Goal: Task Accomplishment & Management: Complete application form

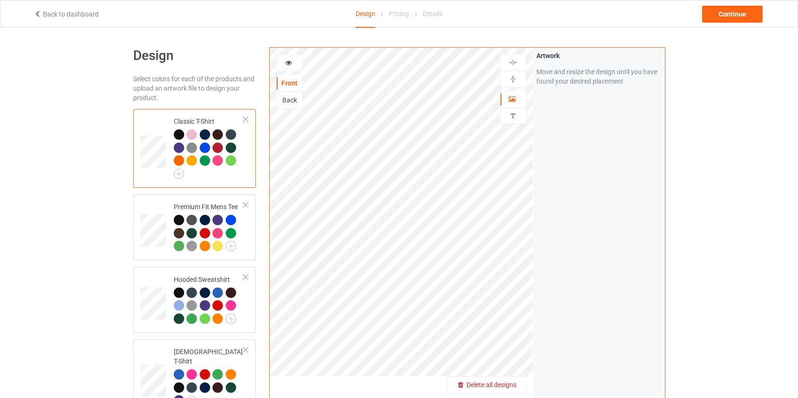
click at [508, 386] on span "Delete all designs" at bounding box center [491, 385] width 50 height 8
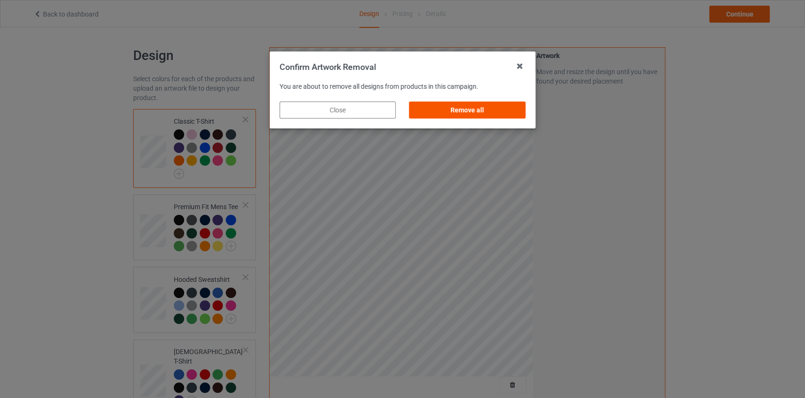
click at [496, 106] on div "Remove all" at bounding box center [467, 109] width 116 height 17
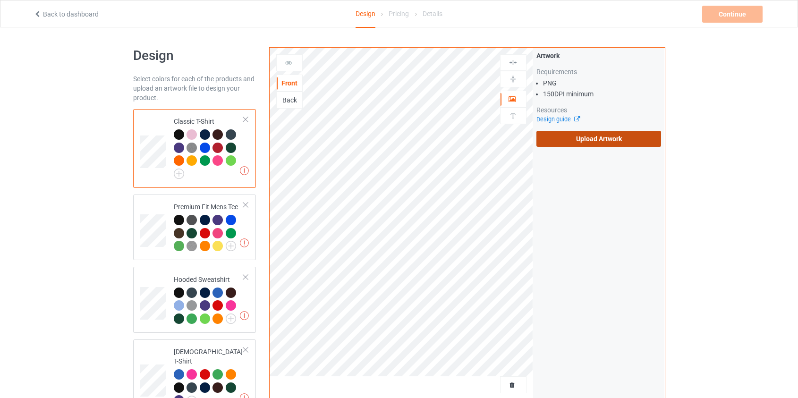
click at [596, 140] on label "Upload Artwork" at bounding box center [598, 139] width 125 height 16
click at [0, 0] on input "Upload Artwork" at bounding box center [0, 0] width 0 height 0
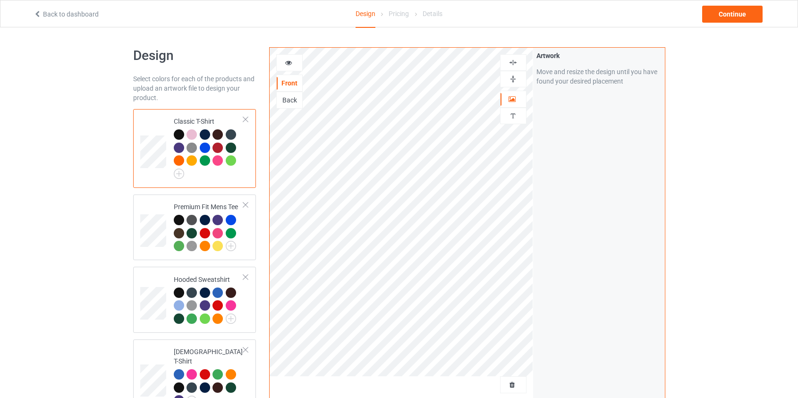
click at [294, 100] on div "Back" at bounding box center [289, 99] width 25 height 9
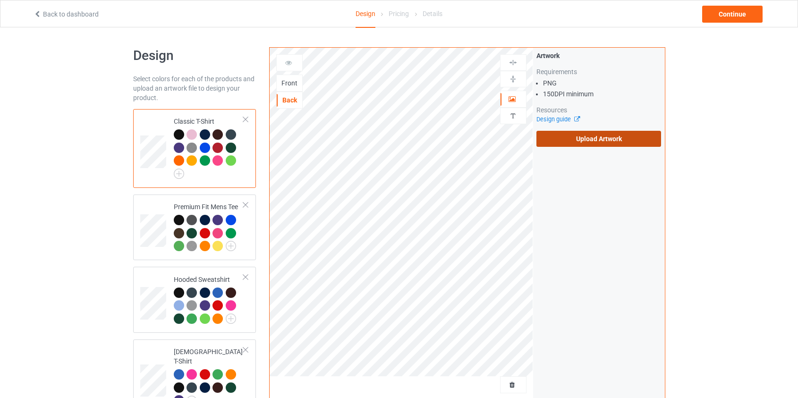
click at [618, 139] on label "Upload Artwork" at bounding box center [598, 139] width 125 height 16
click at [0, 0] on input "Upload Artwork" at bounding box center [0, 0] width 0 height 0
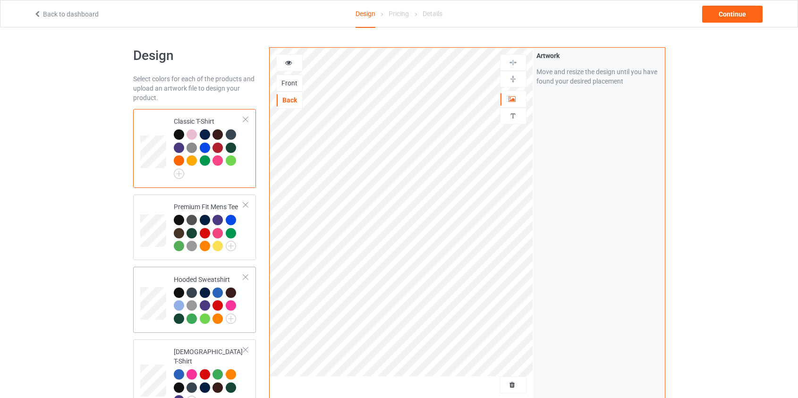
click at [163, 275] on td at bounding box center [154, 299] width 28 height 59
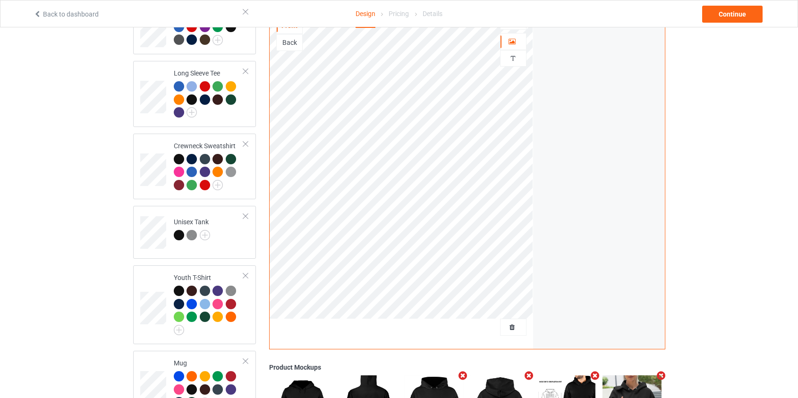
scroll to position [309, 0]
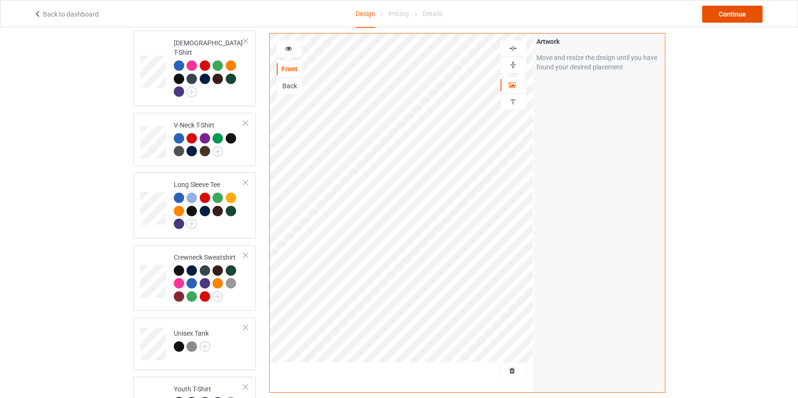
click at [739, 18] on div "Continue" at bounding box center [732, 14] width 60 height 17
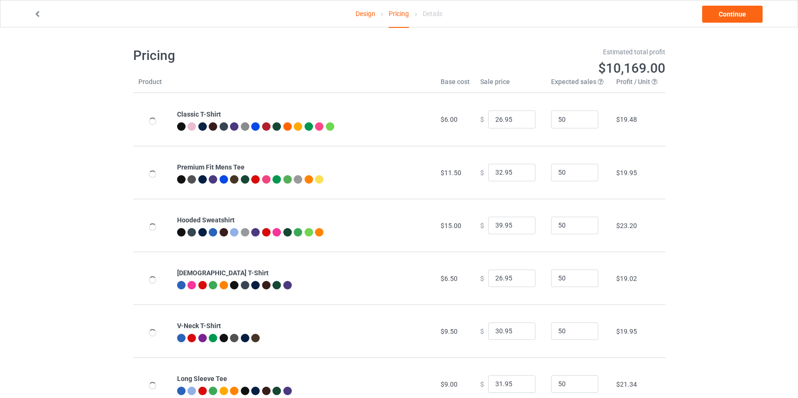
type input "46.95"
type input "39.95"
drag, startPoint x: 496, startPoint y: 226, endPoint x: 461, endPoint y: 225, distance: 34.5
click at [461, 225] on tr "Hooded Sweatshirt $19.00 $ 46.95 50 $25.99" at bounding box center [399, 225] width 532 height 53
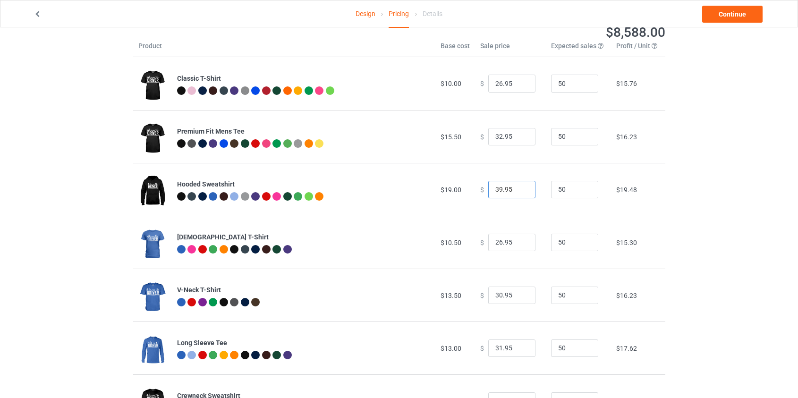
scroll to position [128, 0]
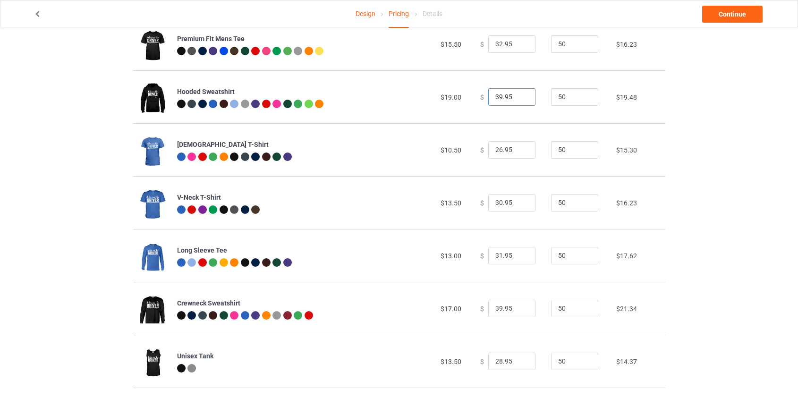
type input "39.95"
click at [495, 307] on input "39.95" at bounding box center [511, 309] width 47 height 18
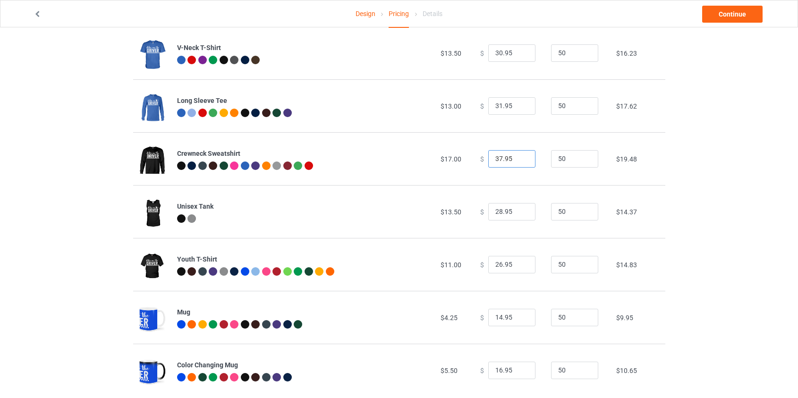
scroll to position [296, 0]
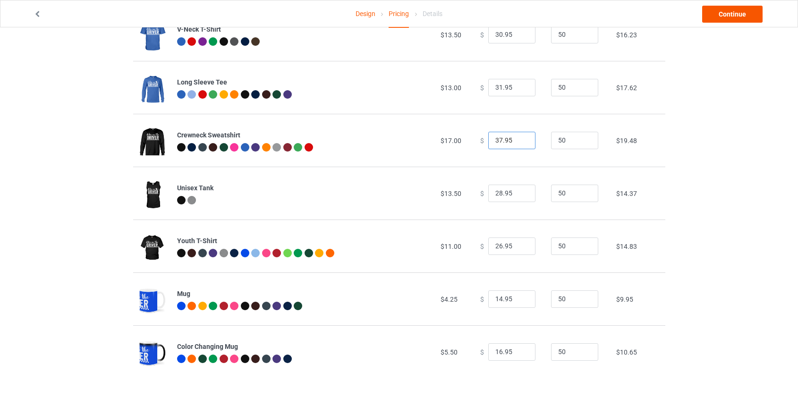
type input "37.95"
click at [725, 12] on link "Continue" at bounding box center [732, 14] width 60 height 17
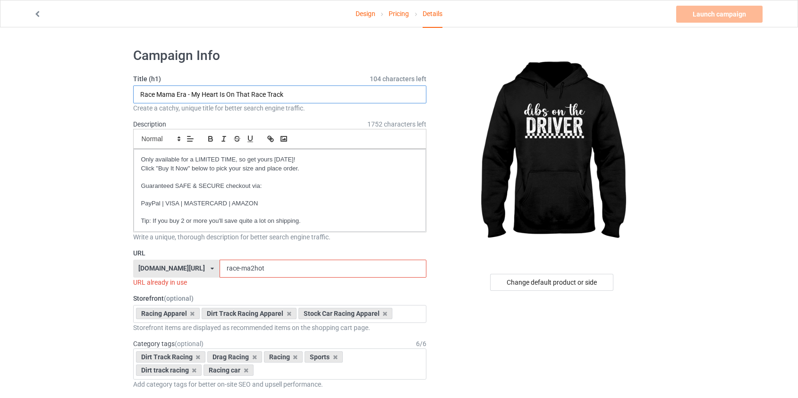
drag, startPoint x: 293, startPoint y: 93, endPoint x: 85, endPoint y: 94, distance: 207.6
click at [164, 92] on input "Race Racing Dibs On The Driver - Us Flag Racing Heartbeat" at bounding box center [280, 94] width 294 height 18
type input "Race Dibs On The Driver - Us Flag Racing Heartbeat"
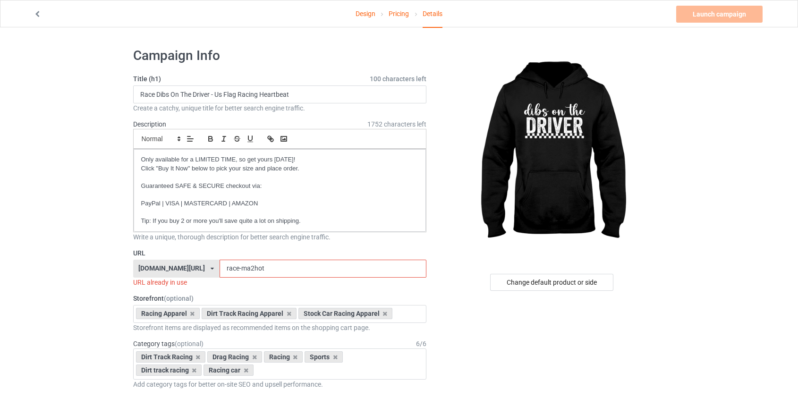
drag, startPoint x: 215, startPoint y: 269, endPoint x: 293, endPoint y: 269, distance: 77.4
click at [293, 270] on input "race-ma2hot" at bounding box center [322, 269] width 207 height 18
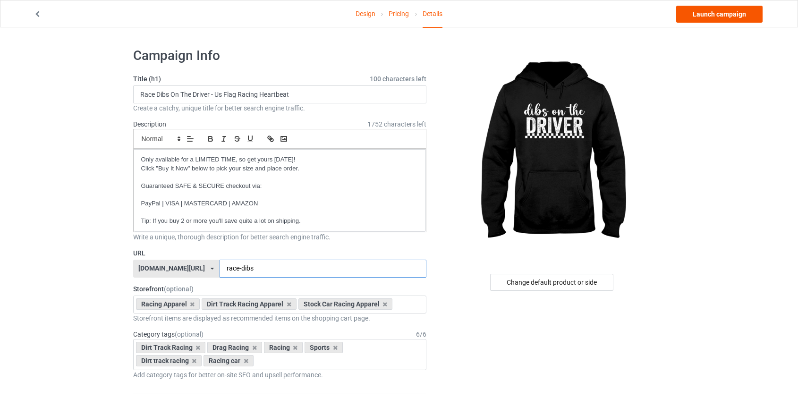
type input "race-dibs"
click at [717, 16] on link "Launch campaign" at bounding box center [719, 14] width 86 height 17
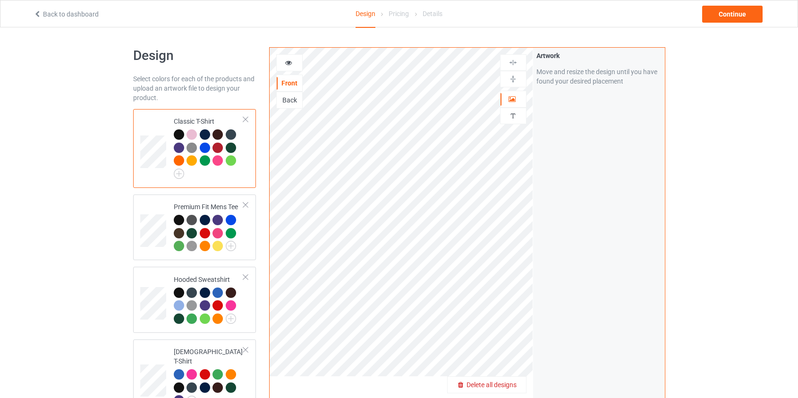
click at [502, 385] on span "Delete all designs" at bounding box center [491, 385] width 50 height 8
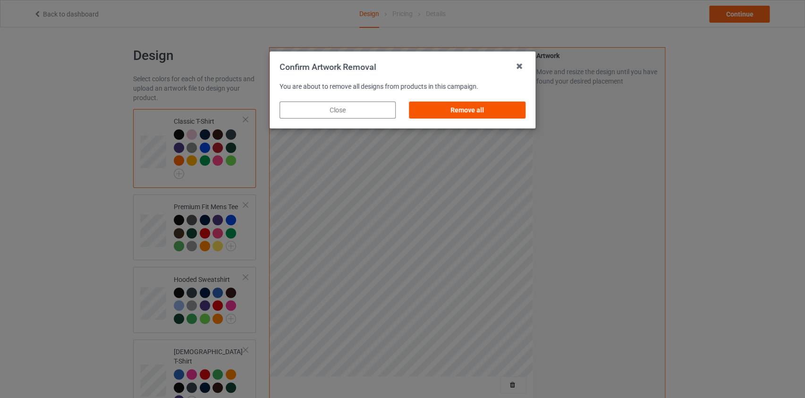
click at [483, 112] on div "Remove all" at bounding box center [467, 109] width 116 height 17
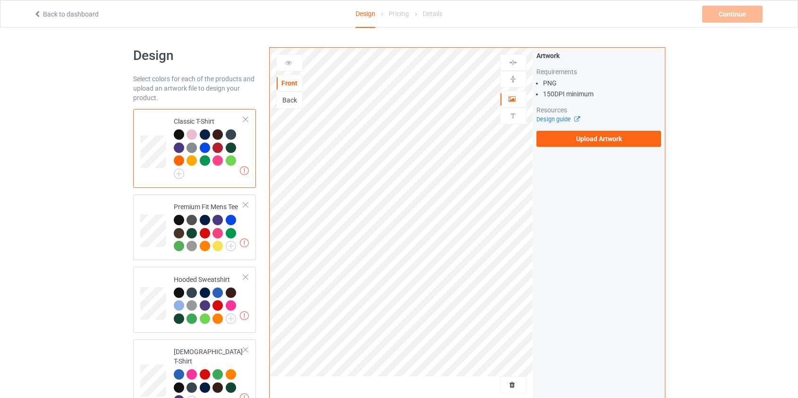
click at [560, 146] on div "Artwork Requirements PNG 150 DPI minimum Resources Design guide Upload Artwork" at bounding box center [599, 99] width 132 height 102
click at [571, 141] on label "Upload Artwork" at bounding box center [598, 139] width 125 height 16
click at [0, 0] on input "Upload Artwork" at bounding box center [0, 0] width 0 height 0
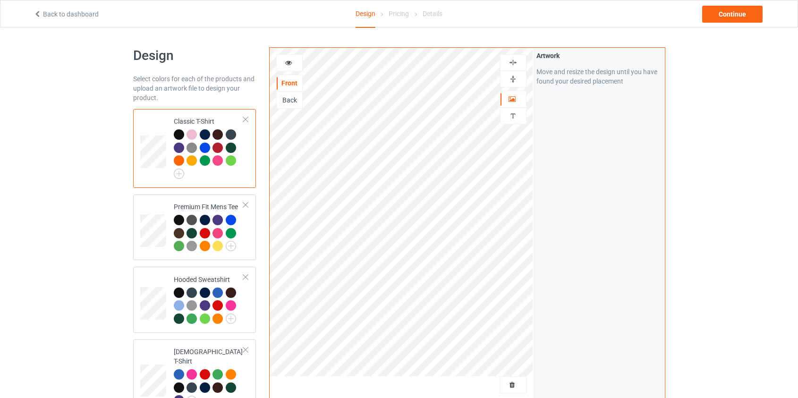
click at [292, 100] on div "Back" at bounding box center [289, 99] width 25 height 9
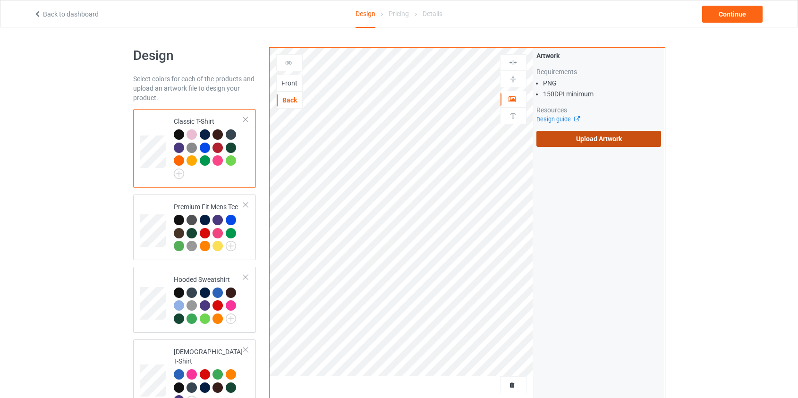
click at [609, 138] on label "Upload Artwork" at bounding box center [598, 139] width 125 height 16
click at [0, 0] on input "Upload Artwork" at bounding box center [0, 0] width 0 height 0
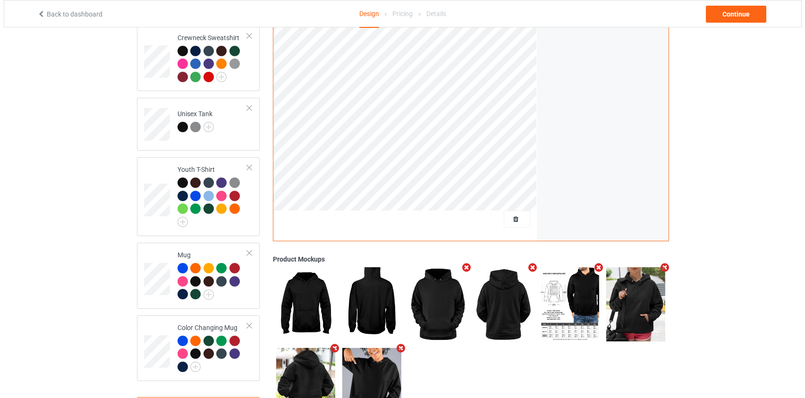
scroll to position [566, 0]
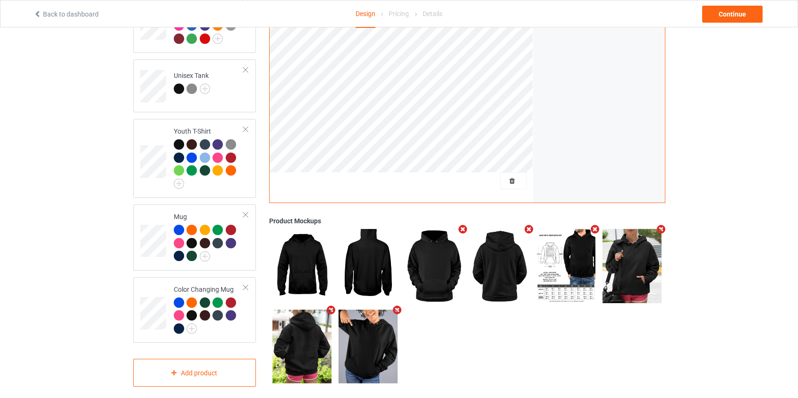
click at [394, 305] on icon "Remove mockup" at bounding box center [397, 310] width 12 height 10
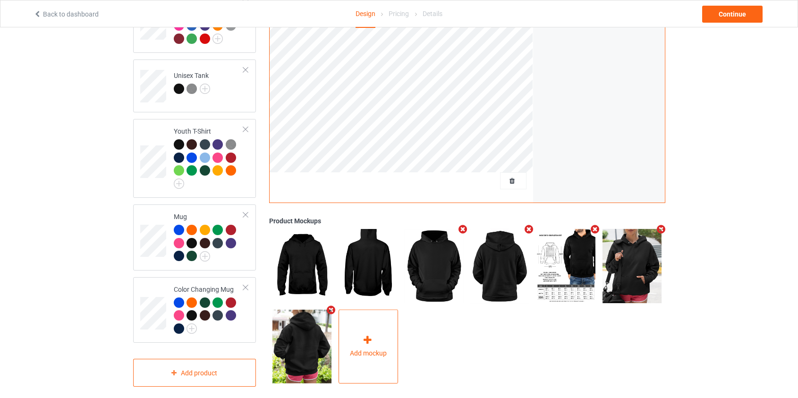
click at [388, 311] on div "Add mockup" at bounding box center [367, 346] width 59 height 74
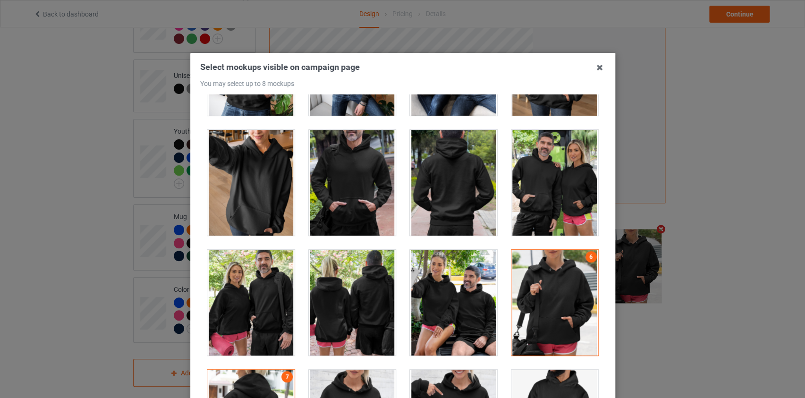
scroll to position [7662, 0]
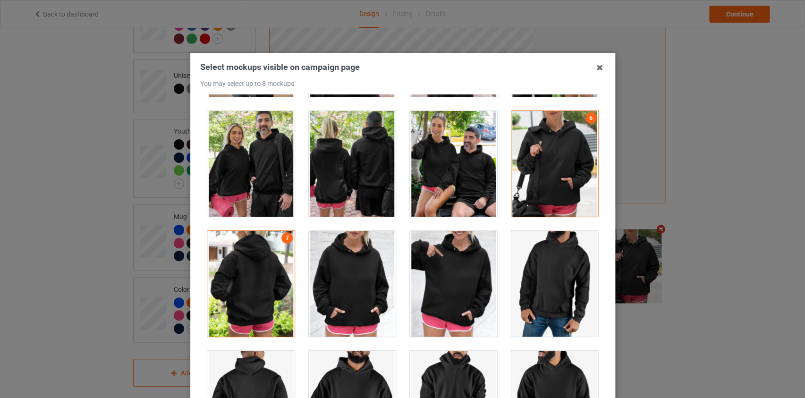
click at [350, 290] on div at bounding box center [351, 284] width 87 height 106
click at [441, 292] on div at bounding box center [453, 284] width 87 height 106
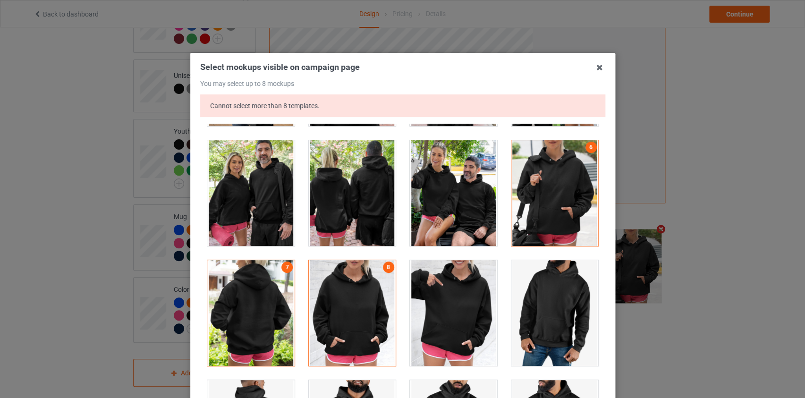
click at [363, 290] on div at bounding box center [351, 313] width 87 height 106
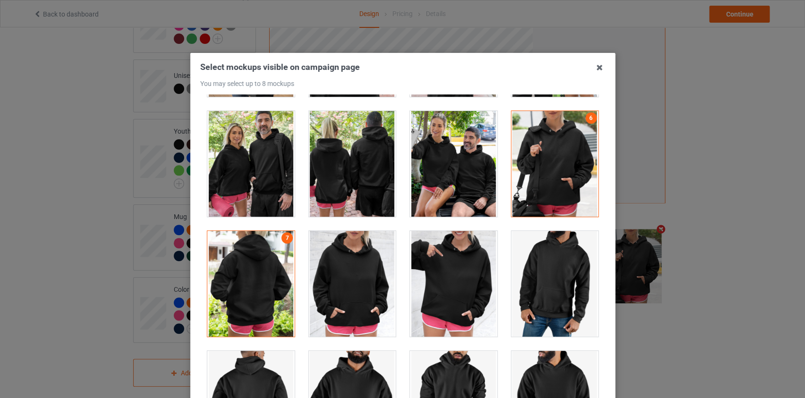
click at [456, 296] on div at bounding box center [453, 284] width 87 height 106
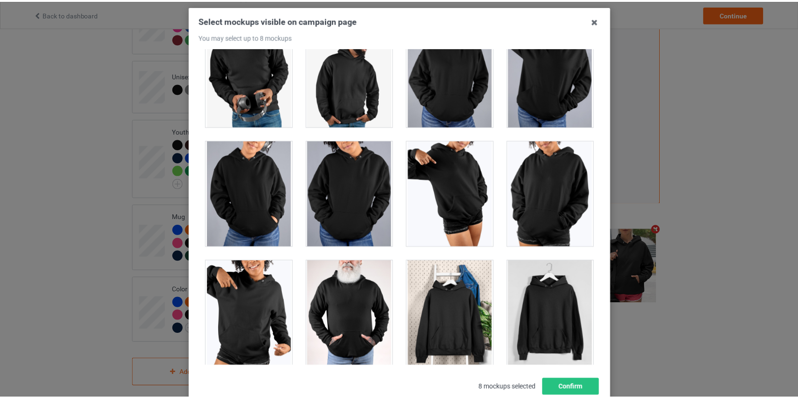
scroll to position [110, 0]
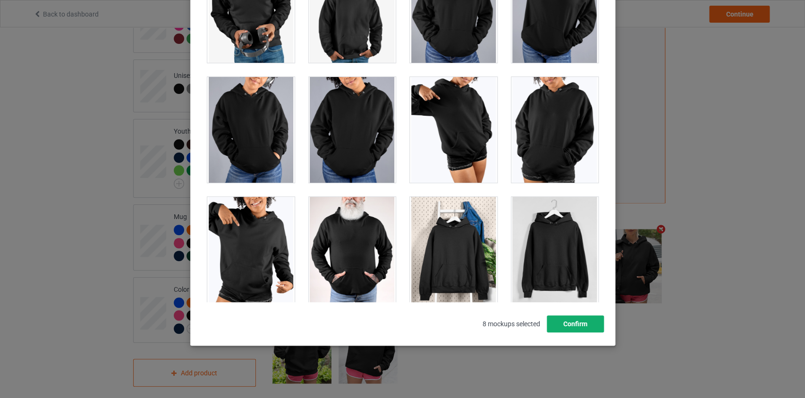
click at [581, 325] on button "Confirm" at bounding box center [574, 323] width 57 height 17
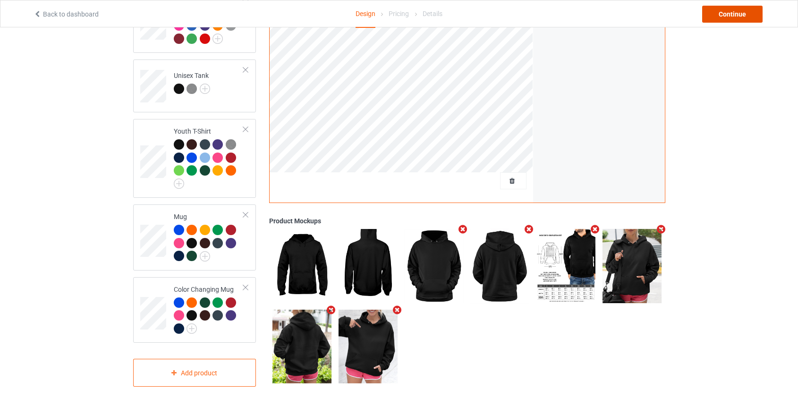
click at [727, 16] on div "Continue" at bounding box center [732, 14] width 60 height 17
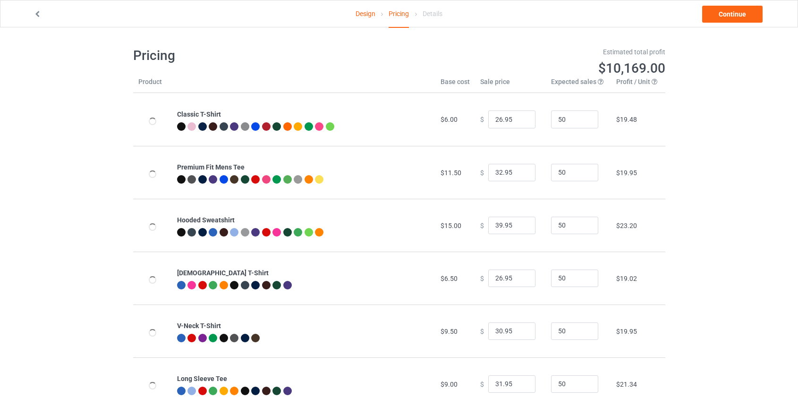
type input "46.95"
type input "39.95"
drag, startPoint x: 496, startPoint y: 227, endPoint x: 431, endPoint y: 219, distance: 65.5
click at [431, 219] on tr "Hooded Sweatshirt $19.00 $ 46.95 50 $25.99" at bounding box center [399, 225] width 532 height 53
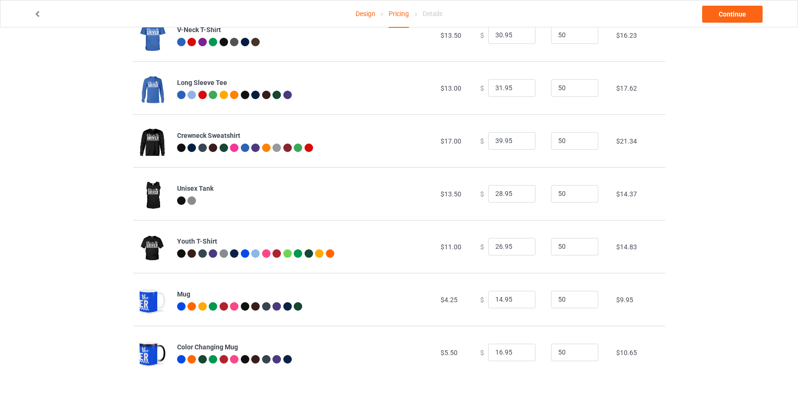
scroll to position [296, 0]
type input "39.95"
drag, startPoint x: 496, startPoint y: 138, endPoint x: 491, endPoint y: 139, distance: 4.8
click at [491, 139] on input "39.95" at bounding box center [511, 141] width 47 height 18
type input "37.95"
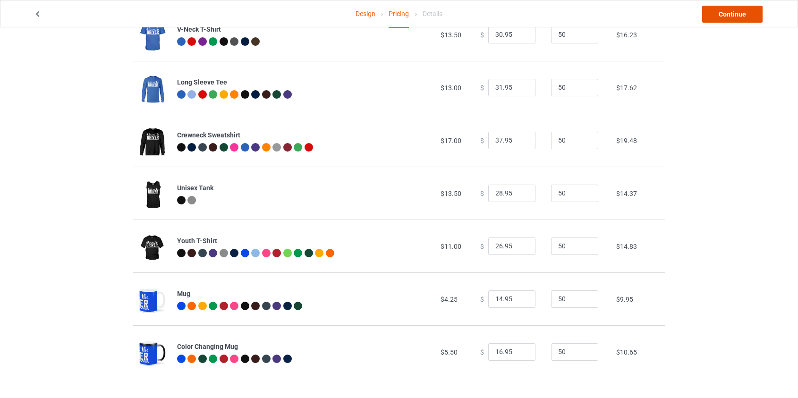
click at [722, 18] on link "Continue" at bounding box center [732, 14] width 60 height 17
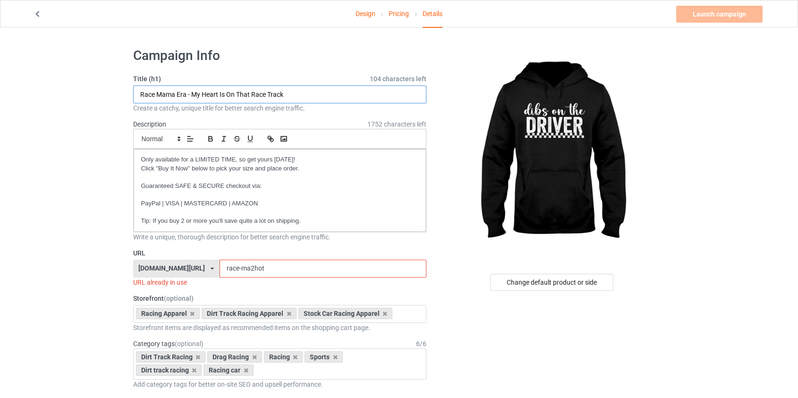
drag, startPoint x: 294, startPoint y: 96, endPoint x: 36, endPoint y: 99, distance: 257.7
click at [183, 93] on input "Race Mama Era - My Heart Is On That Race Track" at bounding box center [280, 94] width 294 height 18
drag, startPoint x: 186, startPoint y: 92, endPoint x: 98, endPoint y: 82, distance: 88.9
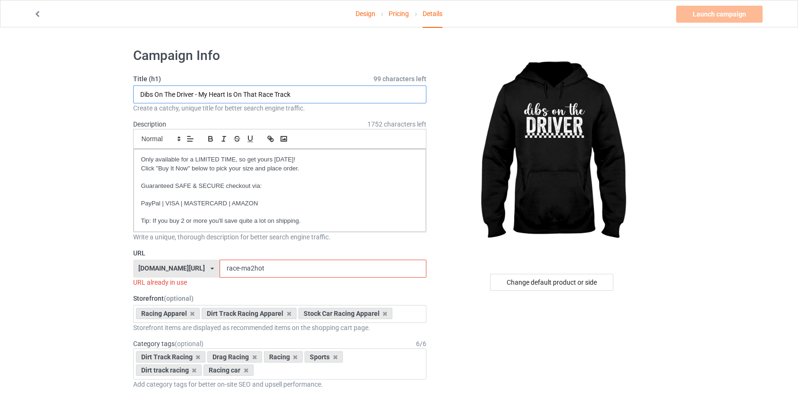
type input "Dibs On The Driver - My Heart Is On That Race Track"
drag, startPoint x: 237, startPoint y: 268, endPoint x: 215, endPoint y: 268, distance: 22.2
click at [219, 268] on input "race-ma2hot" at bounding box center [322, 269] width 207 height 18
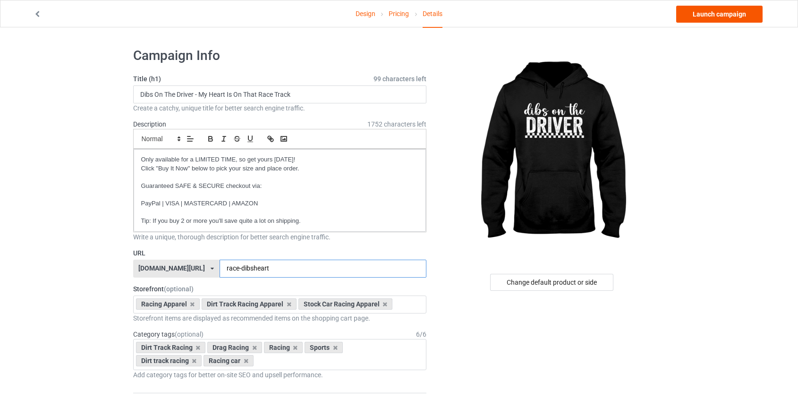
type input "race-dibsheart"
click at [701, 14] on link "Launch campaign" at bounding box center [719, 14] width 86 height 17
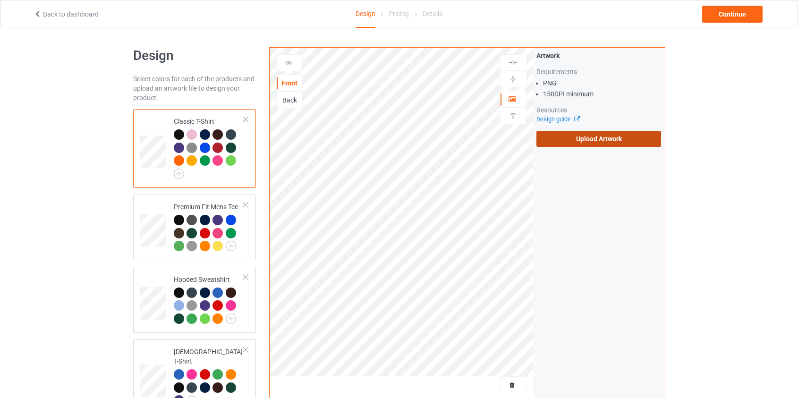
click at [602, 142] on label "Upload Artwork" at bounding box center [598, 139] width 125 height 16
click at [0, 0] on input "Upload Artwork" at bounding box center [0, 0] width 0 height 0
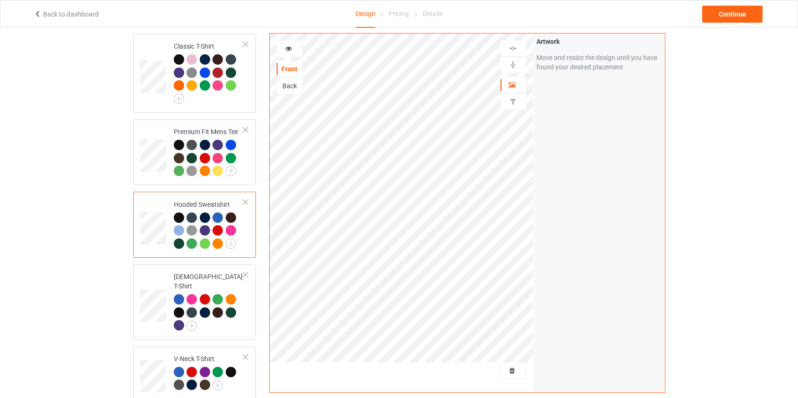
scroll to position [85, 0]
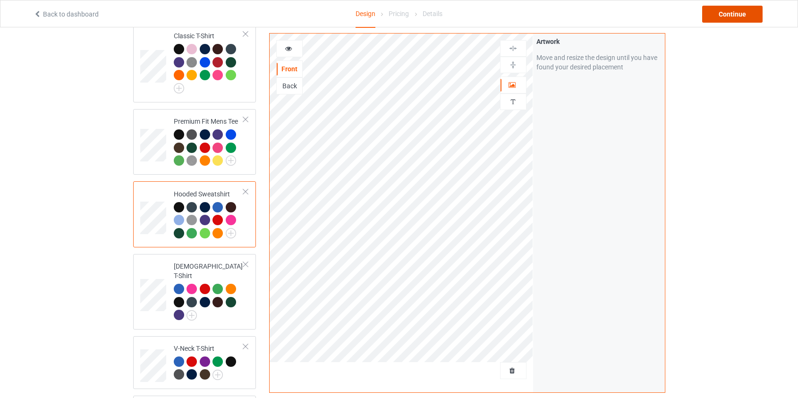
click at [723, 13] on div "Continue" at bounding box center [732, 14] width 60 height 17
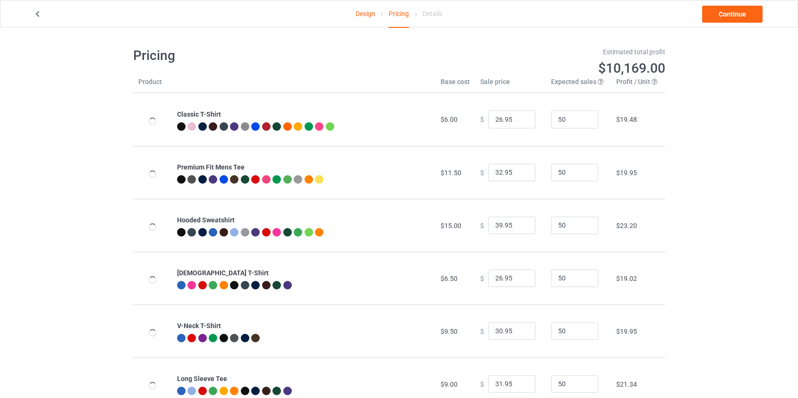
type input "46.95"
type input "39.95"
drag, startPoint x: 496, startPoint y: 225, endPoint x: 451, endPoint y: 231, distance: 45.7
click at [451, 231] on tr "Hooded Sweatshirt $19.00 $ 46.95 50 $25.99" at bounding box center [399, 225] width 532 height 53
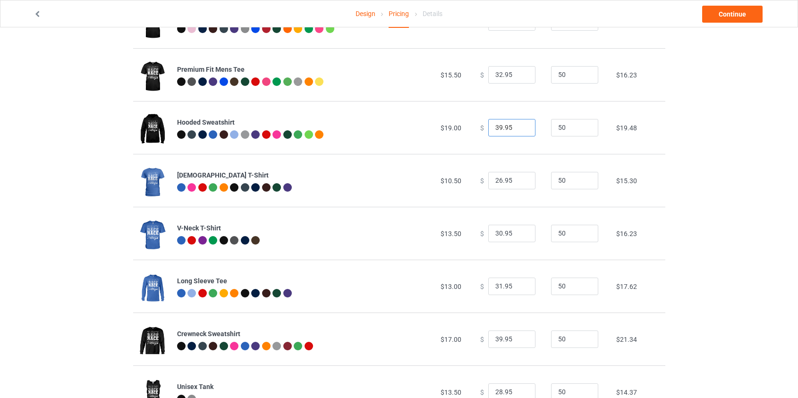
scroll to position [214, 0]
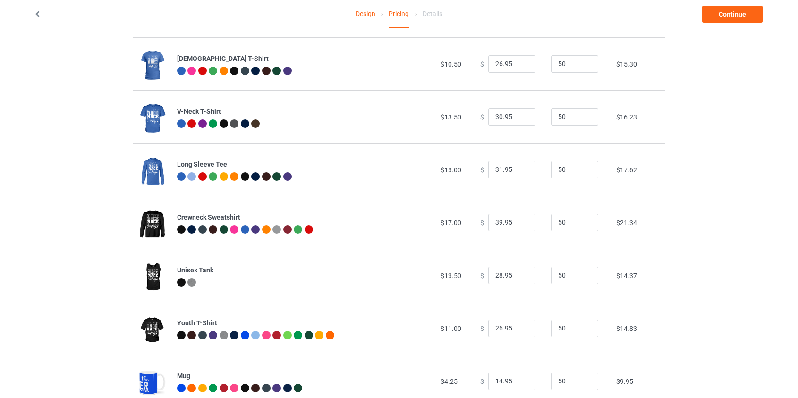
type input "39.95"
click at [495, 218] on input "39.95" at bounding box center [511, 223] width 47 height 18
type input "37.95"
click at [731, 10] on link "Continue" at bounding box center [732, 14] width 60 height 17
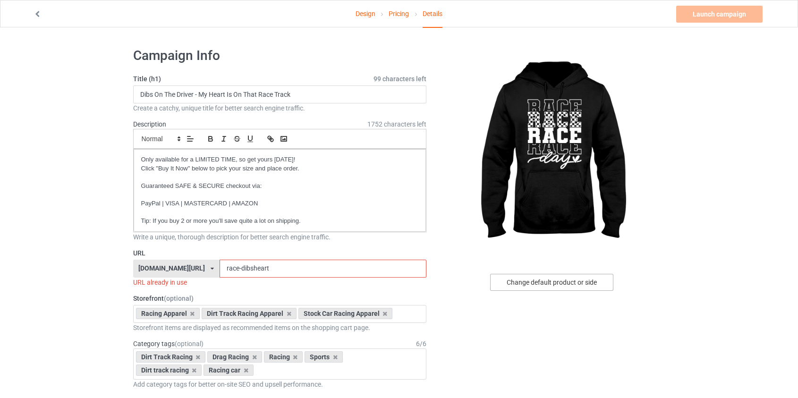
click at [556, 278] on div "Change default product or side" at bounding box center [551, 282] width 123 height 17
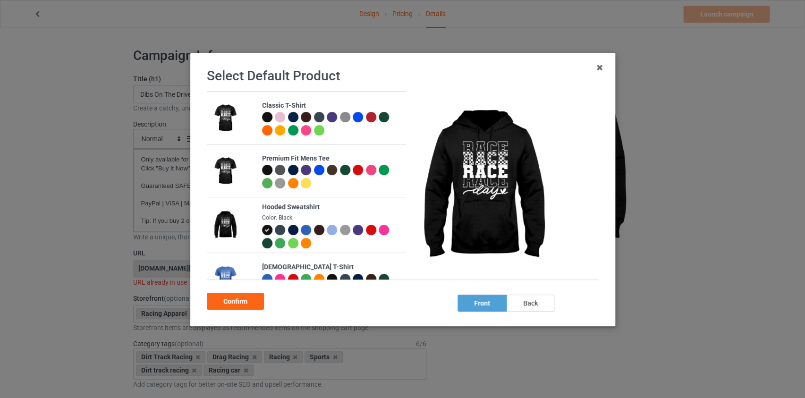
click at [277, 227] on div at bounding box center [280, 230] width 10 height 10
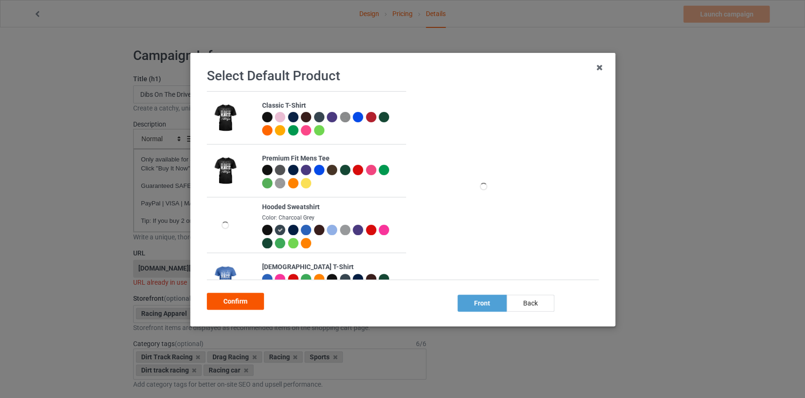
click at [241, 299] on div "Confirm" at bounding box center [235, 301] width 57 height 17
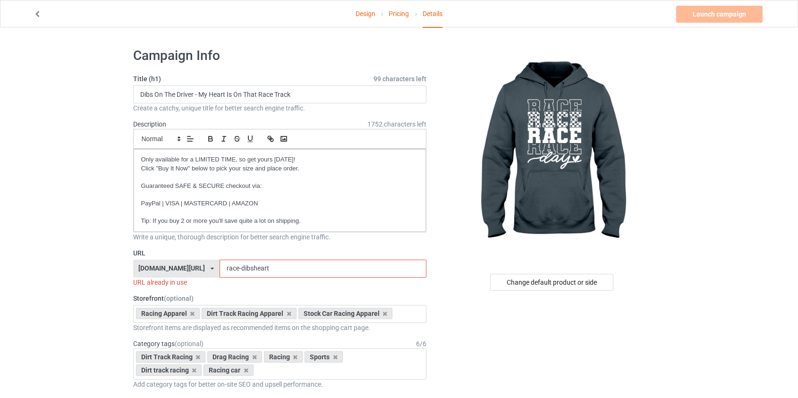
drag, startPoint x: 249, startPoint y: 264, endPoint x: 215, endPoint y: 265, distance: 34.0
click at [219, 265] on input "race-dibsheart" at bounding box center [322, 269] width 207 height 18
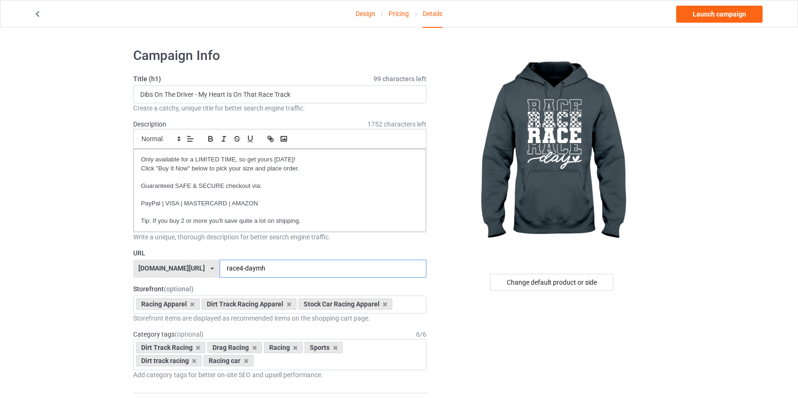
type input "race4-daymh"
drag, startPoint x: 195, startPoint y: 92, endPoint x: 0, endPoint y: 95, distance: 195.4
type input "Race Day Checkered Flag - My Heart Is On That Race Track"
click at [708, 12] on link "Launch campaign" at bounding box center [719, 14] width 86 height 17
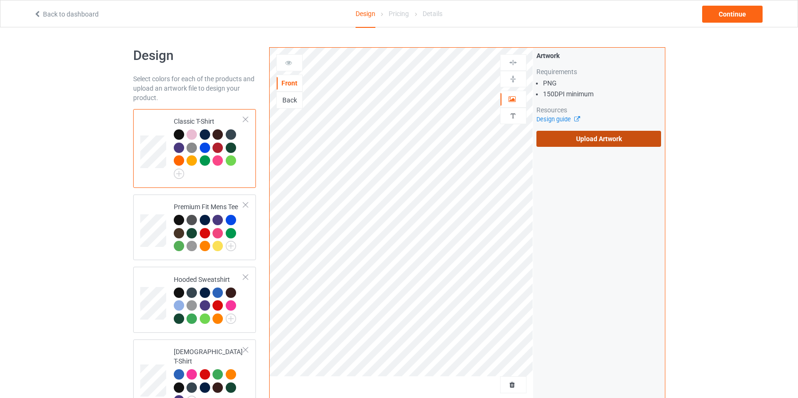
click at [596, 138] on label "Upload Artwork" at bounding box center [598, 139] width 125 height 16
click at [0, 0] on input "Upload Artwork" at bounding box center [0, 0] width 0 height 0
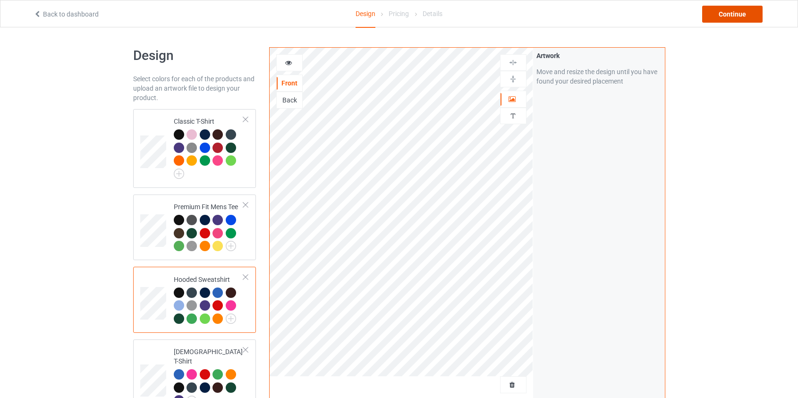
click at [735, 14] on div "Continue" at bounding box center [732, 14] width 60 height 17
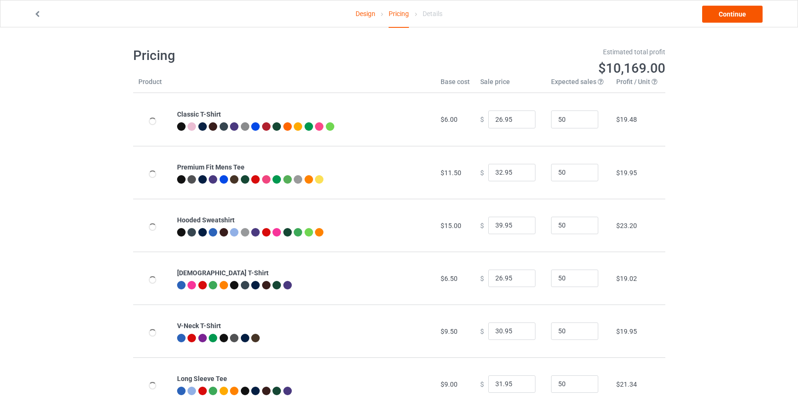
type input "46.95"
type input "39.95"
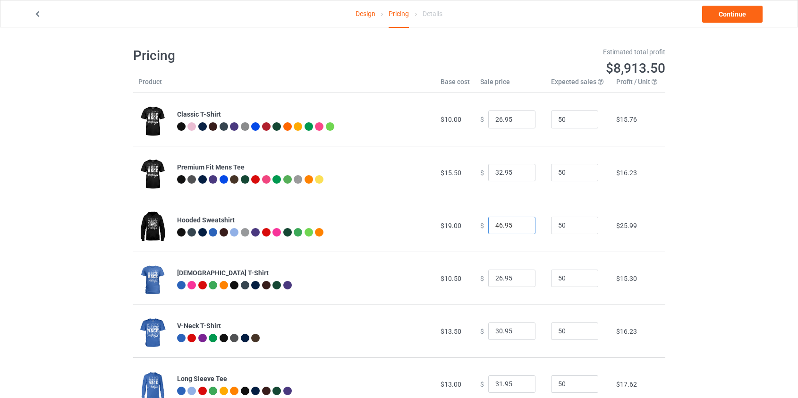
drag, startPoint x: 496, startPoint y: 225, endPoint x: 378, endPoint y: 217, distance: 117.3
click at [379, 217] on tr "Hooded Sweatshirt $19.00 $ 46.95 50 $25.99" at bounding box center [399, 225] width 532 height 53
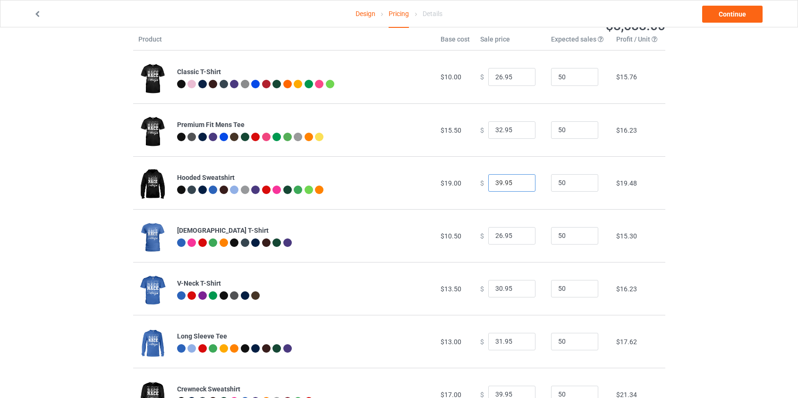
scroll to position [257, 0]
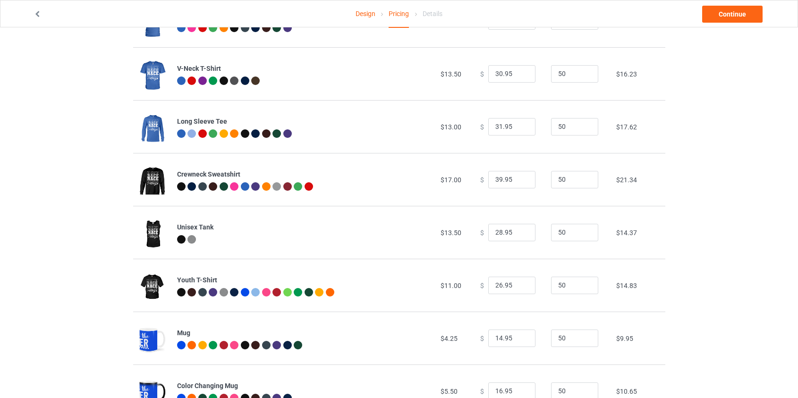
type input "39.95"
click at [497, 176] on input "39.95" at bounding box center [511, 180] width 47 height 18
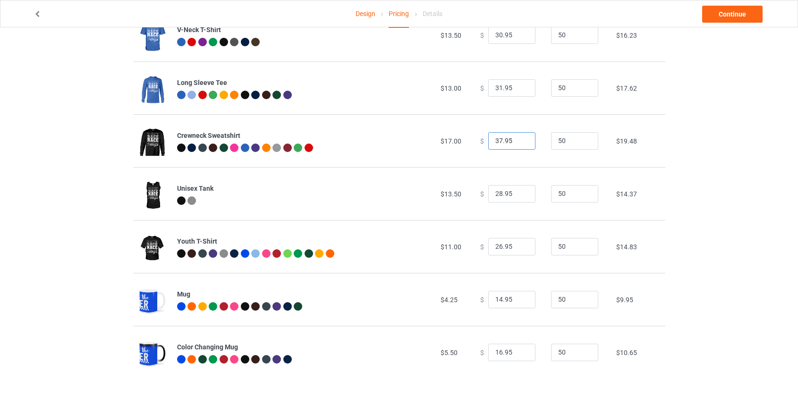
scroll to position [296, 0]
type input "37.95"
click at [721, 14] on link "Continue" at bounding box center [732, 14] width 60 height 17
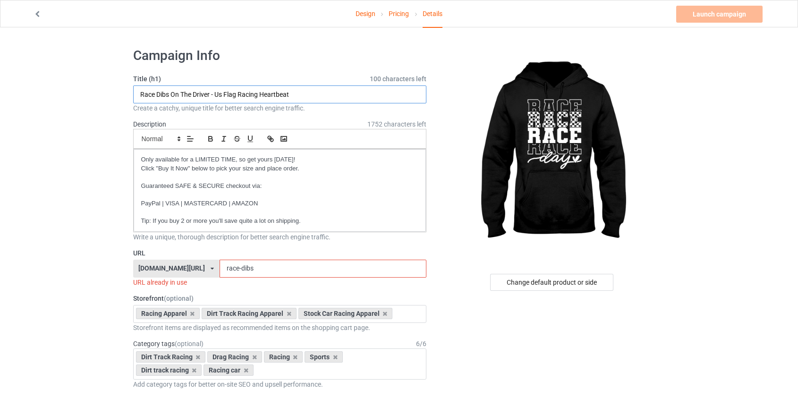
drag, startPoint x: 210, startPoint y: 92, endPoint x: 158, endPoint y: 90, distance: 52.4
click at [158, 90] on input "Race Dibs On The Driver - Us Flag Racing Heartbeat" at bounding box center [280, 94] width 294 height 18
type input "Race Day Checkered Flag - Us Flag Racing Heartbeat"
drag, startPoint x: 230, startPoint y: 268, endPoint x: 216, endPoint y: 266, distance: 14.3
click at [219, 266] on input "race-dibs" at bounding box center [322, 269] width 207 height 18
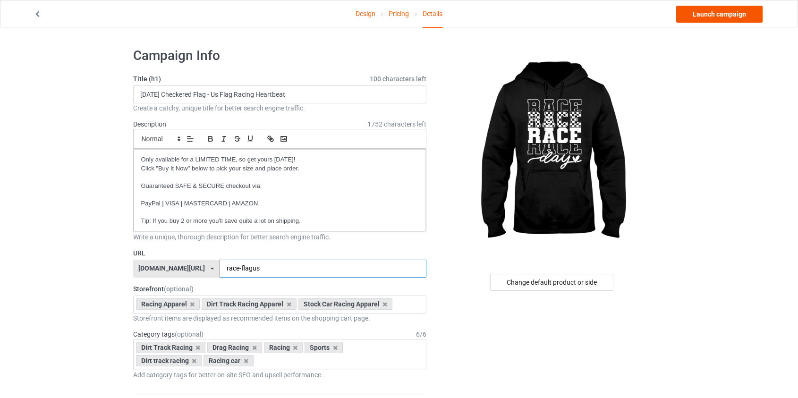
type input "race-flagus"
click at [707, 14] on link "Launch campaign" at bounding box center [719, 14] width 86 height 17
